Goal: Register for event/course

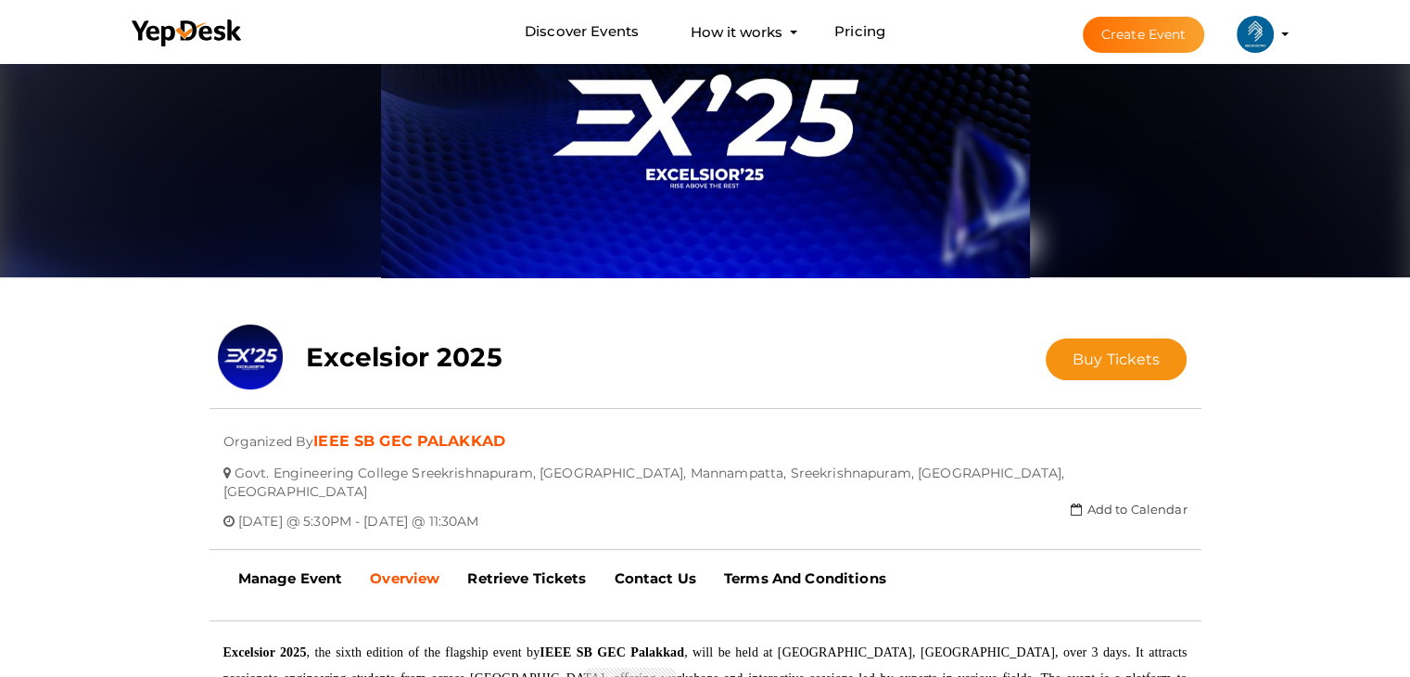
scroll to position [85, 0]
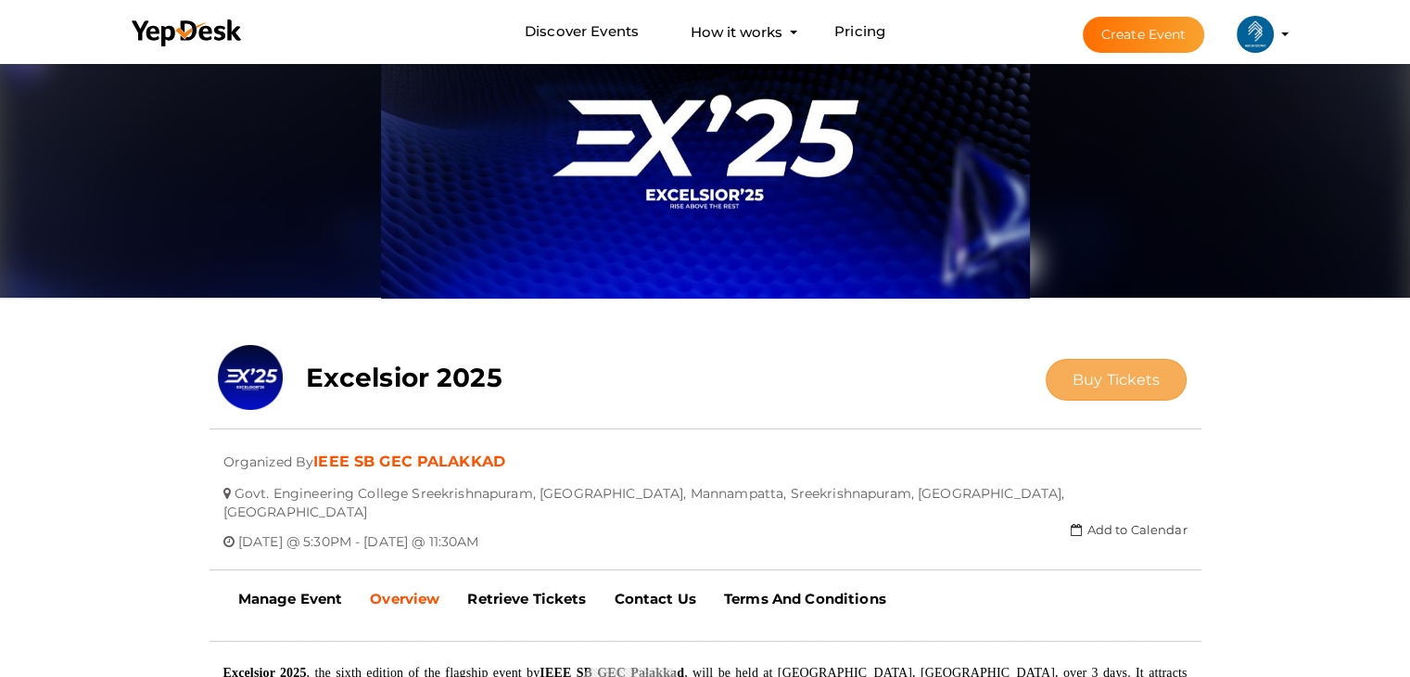
click at [1080, 372] on span "Buy Tickets" at bounding box center [1116, 380] width 88 height 18
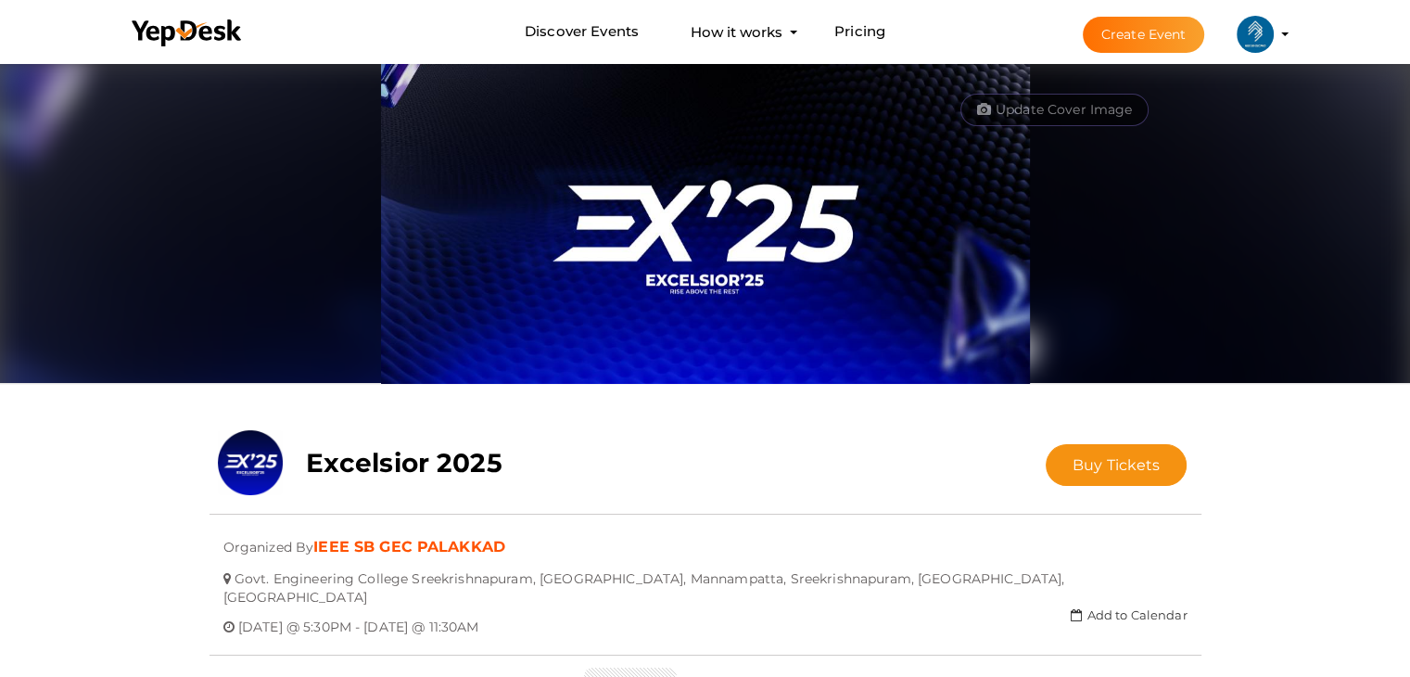
click at [93, 31] on nav "Discover Events How it works Powerful Registration / Ticketing Start selling yo…" at bounding box center [705, 32] width 1410 height 64
